Goal: Task Accomplishment & Management: Manage account settings

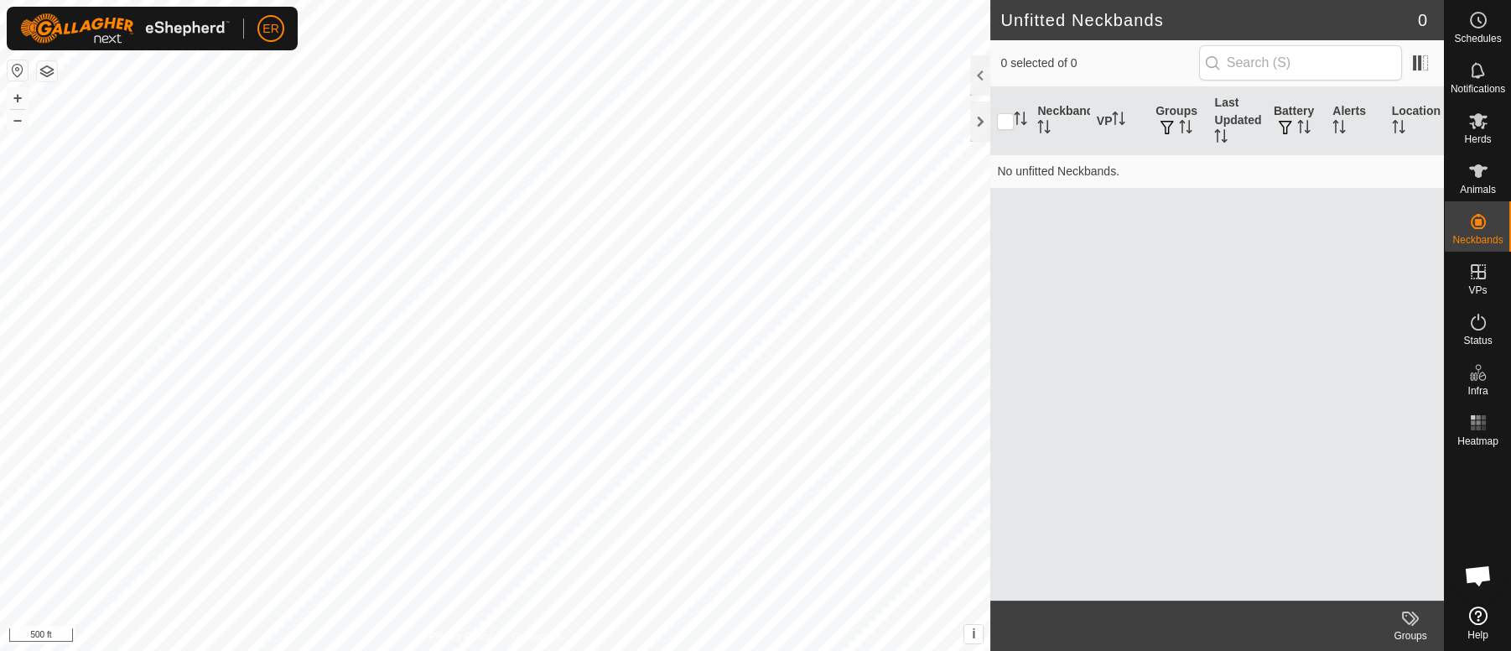
scroll to position [13925, 0]
click at [17, 99] on button "+" at bounding box center [18, 98] width 20 height 20
click at [1477, 172] on icon at bounding box center [1478, 170] width 18 height 13
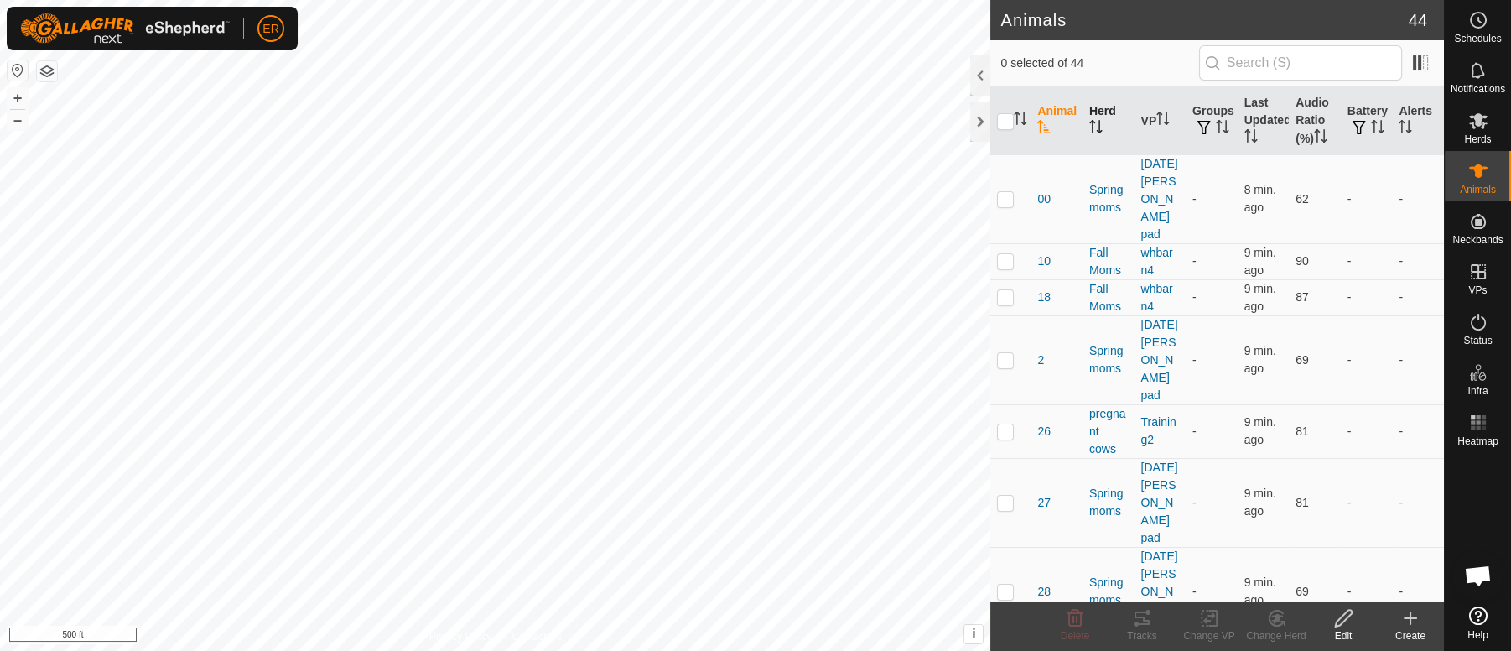
click at [1088, 108] on th "Herd" at bounding box center [1109, 121] width 52 height 68
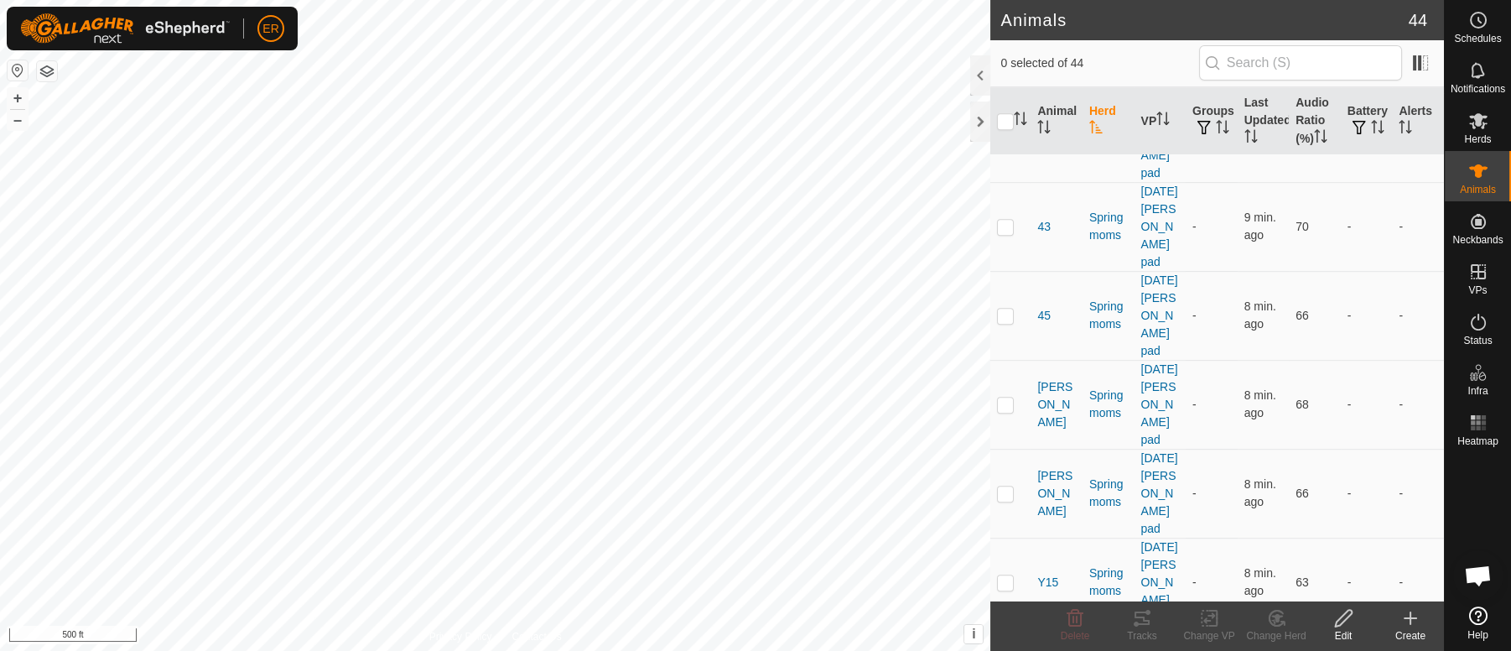
scroll to position [1966, 0]
click at [267, 34] on span "ER" at bounding box center [270, 29] width 16 height 18
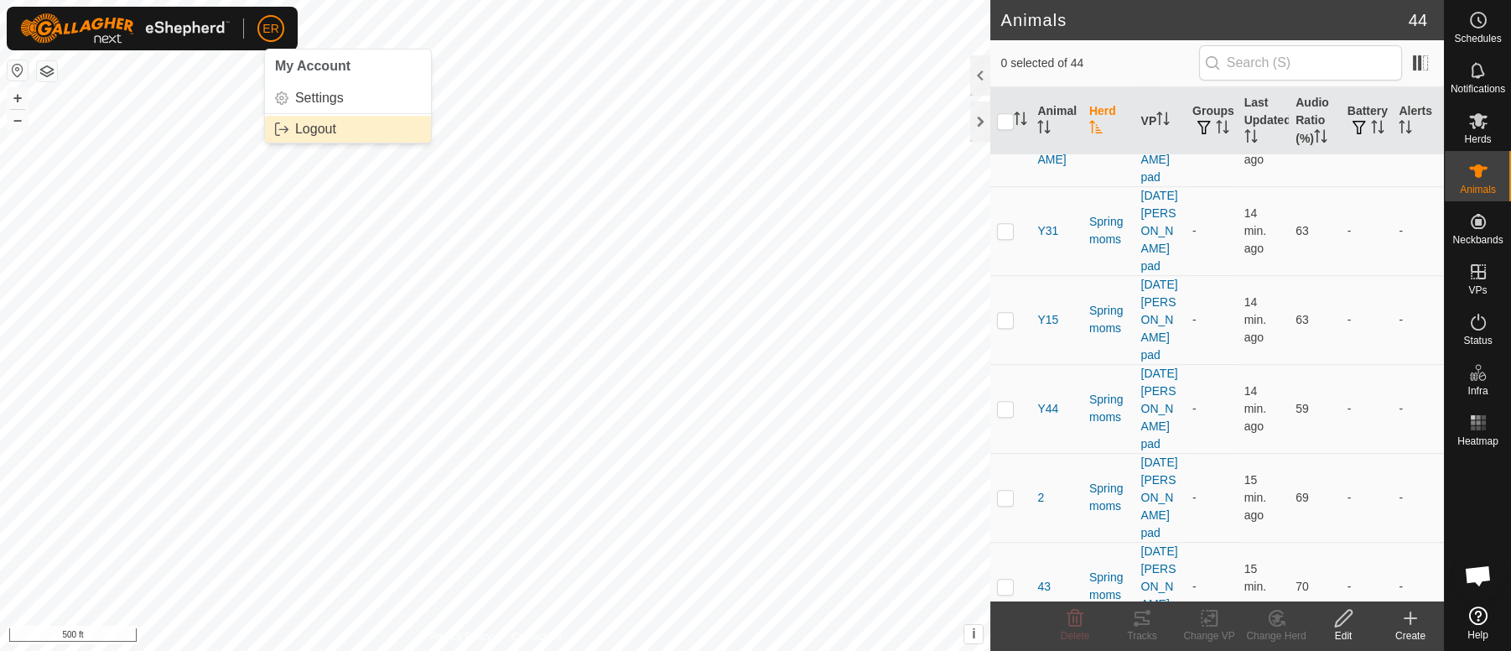
click at [304, 124] on link "Logout" at bounding box center [348, 129] width 166 height 27
